Goal: Navigation & Orientation: Find specific page/section

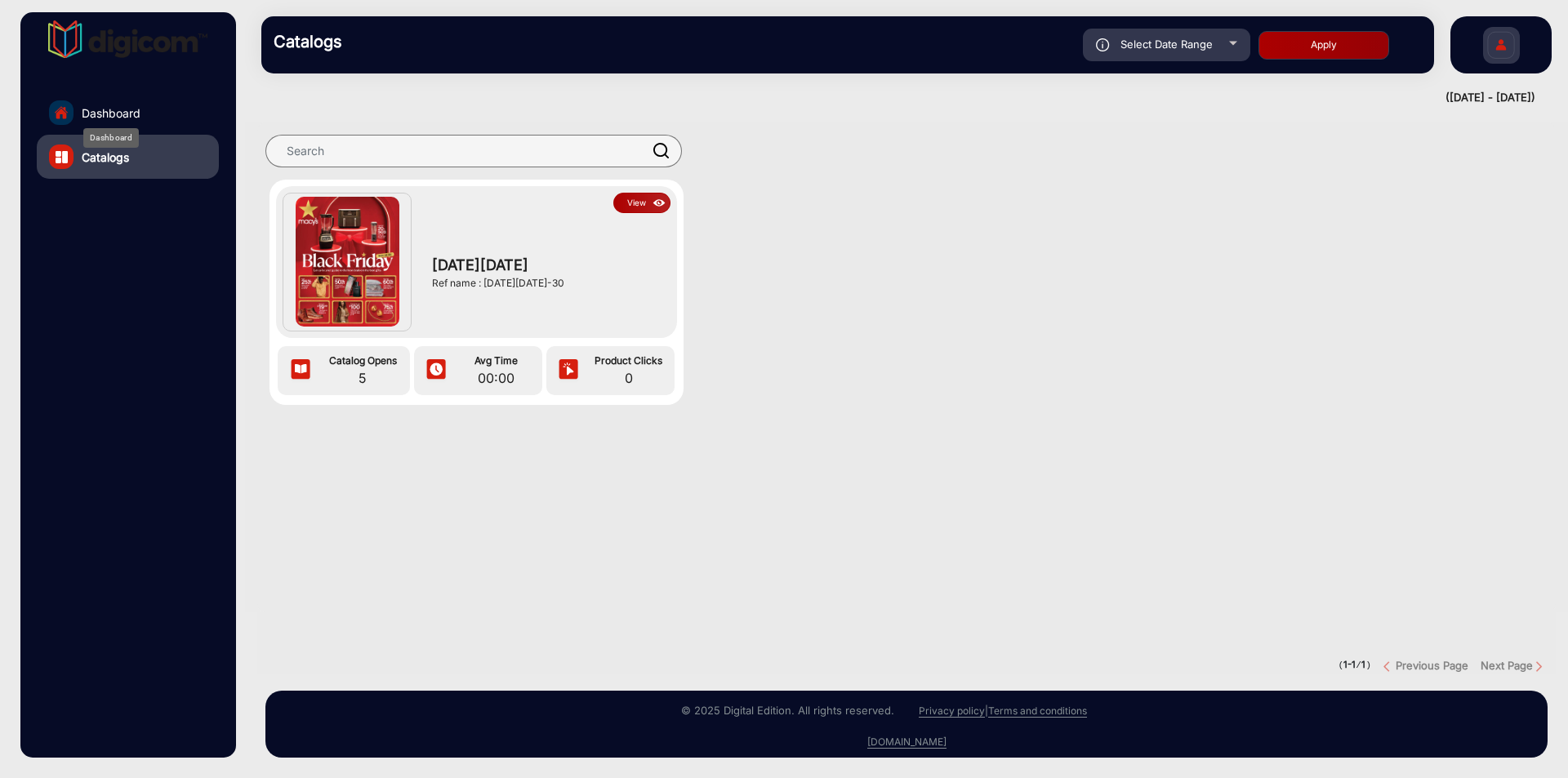
click at [108, 111] on span "Dashboard" at bounding box center [110, 113] width 59 height 17
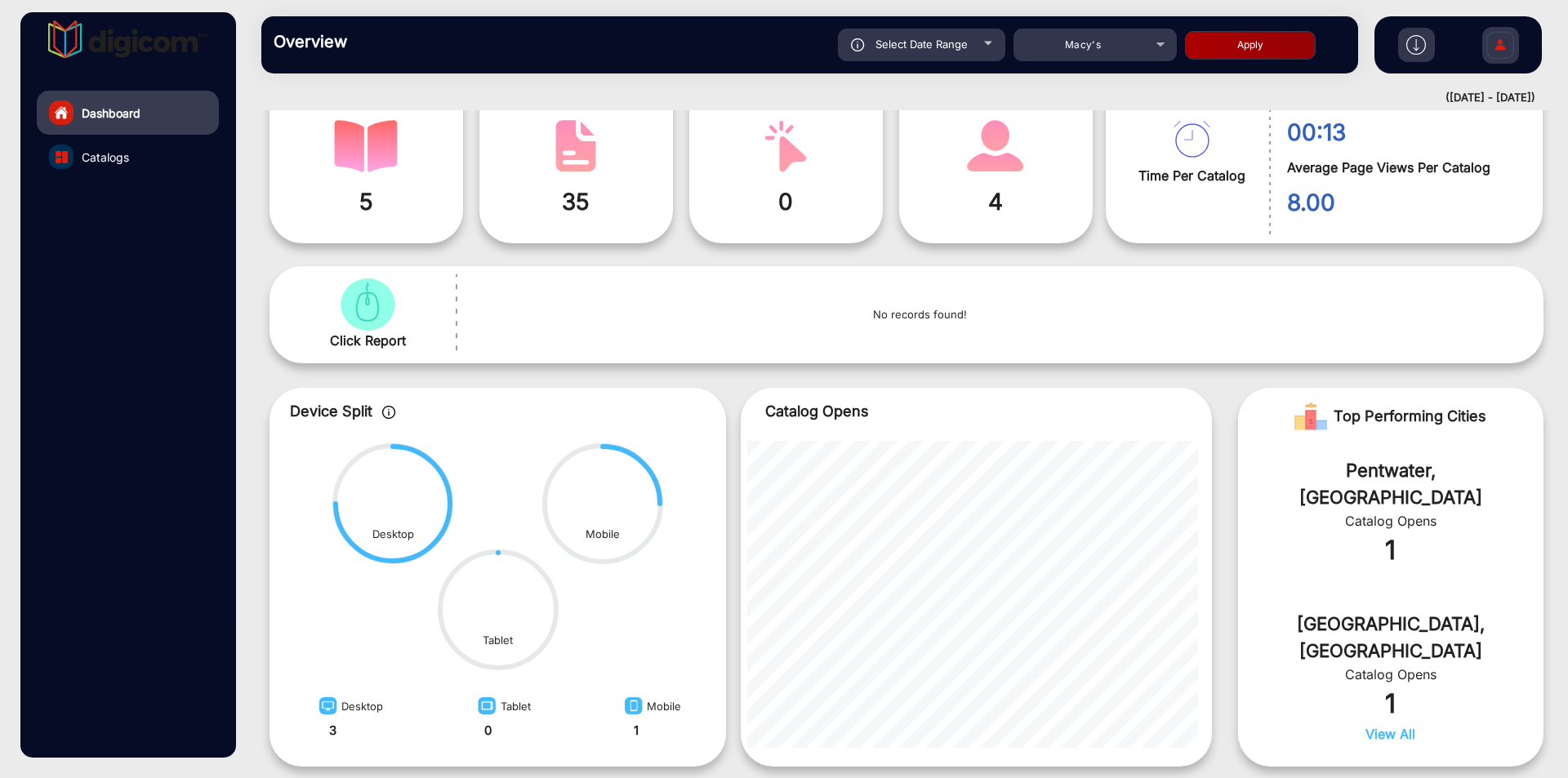
scroll to position [66, 0]
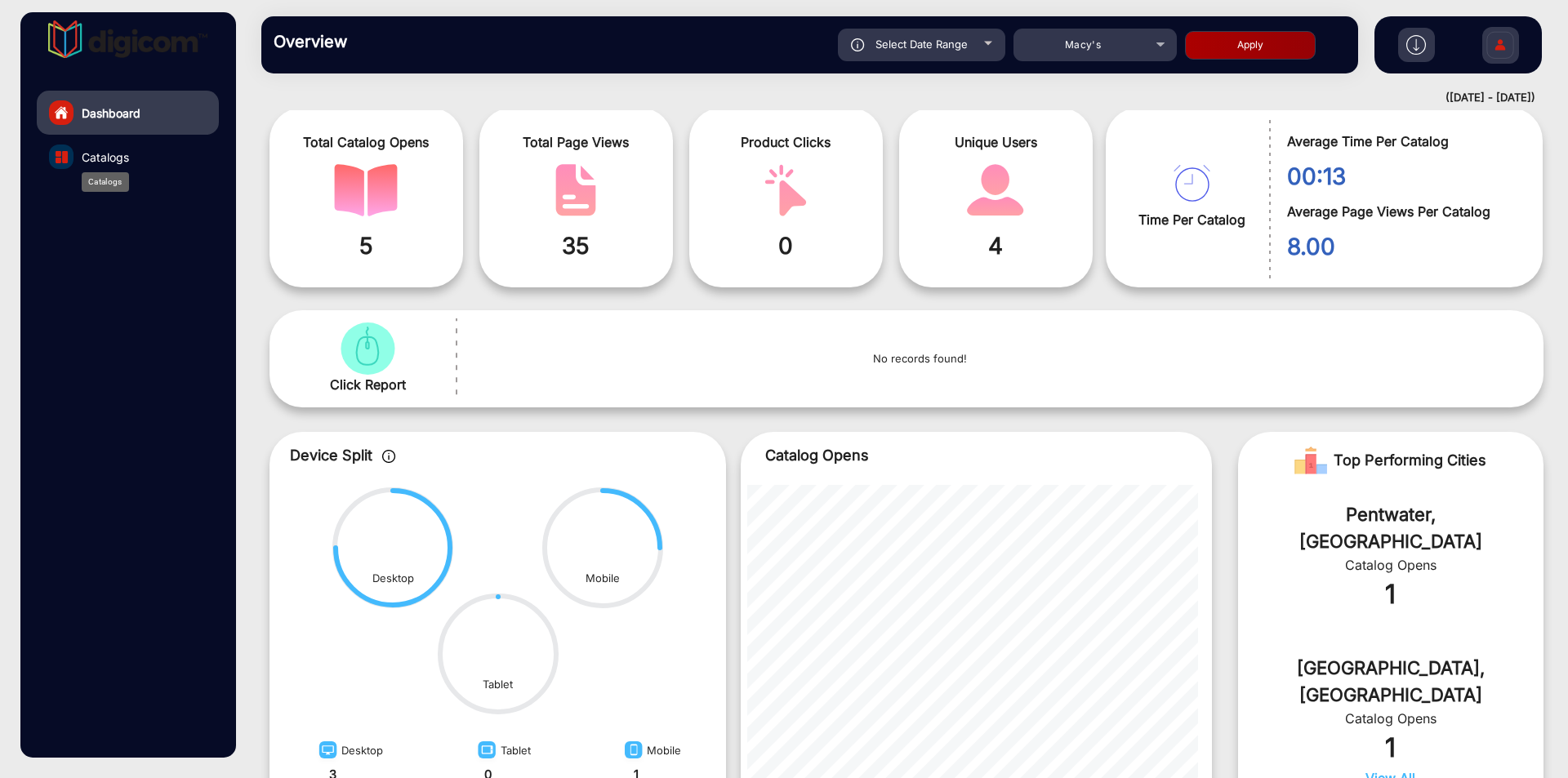
click at [89, 151] on span "Catalogs" at bounding box center [105, 157] width 47 height 17
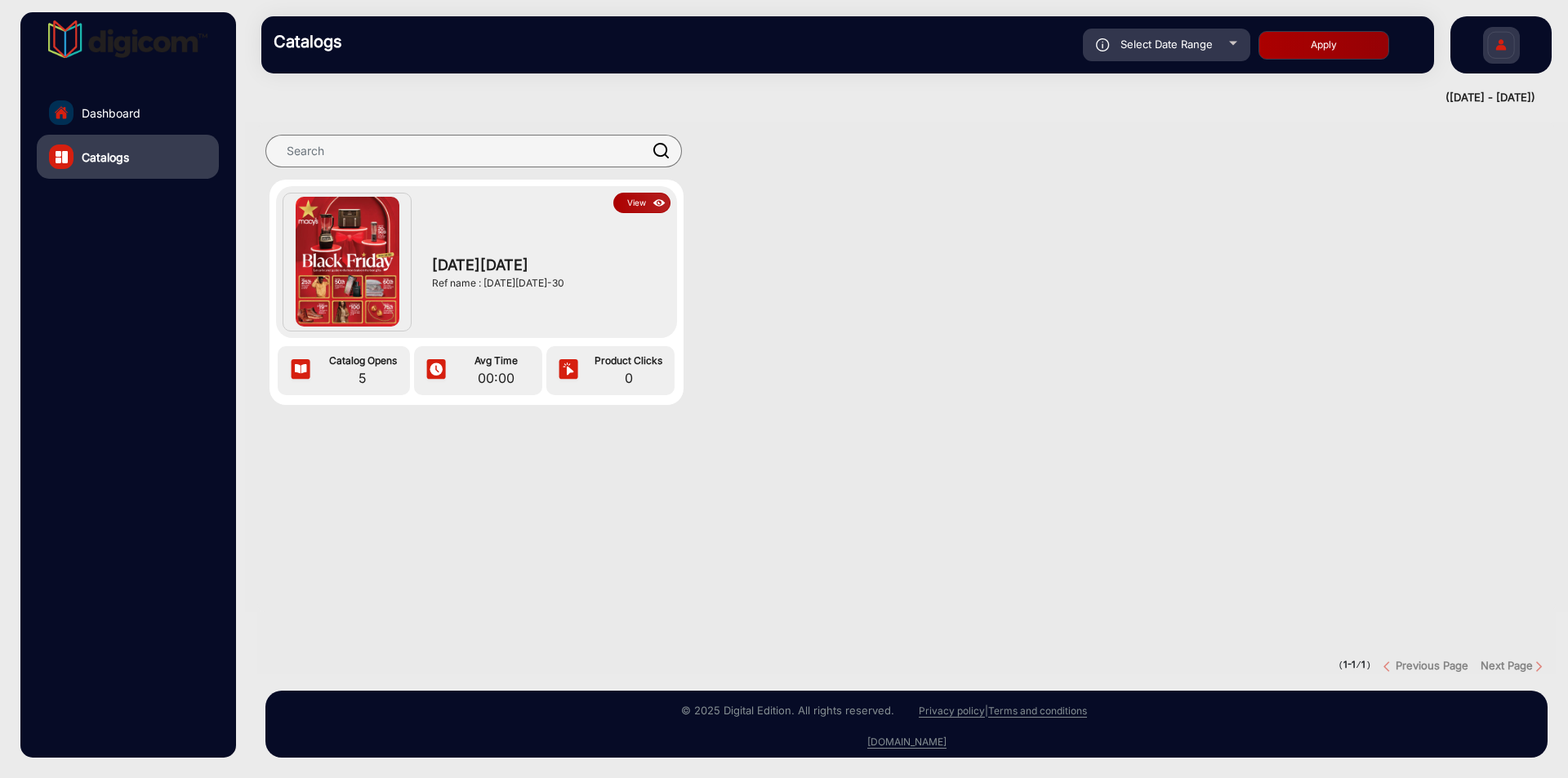
click at [464, 268] on span "[DATE][DATE]" at bounding box center [546, 265] width 229 height 22
click at [646, 194] on button "View" at bounding box center [642, 202] width 58 height 20
